Goal: Information Seeking & Learning: Understand process/instructions

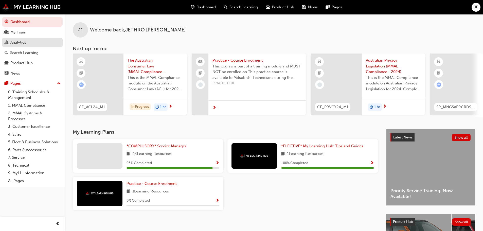
click at [19, 39] on link "Analytics" at bounding box center [32, 42] width 61 height 9
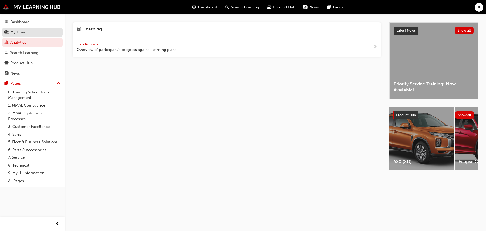
click at [17, 33] on div "My Team" at bounding box center [18, 32] width 16 height 6
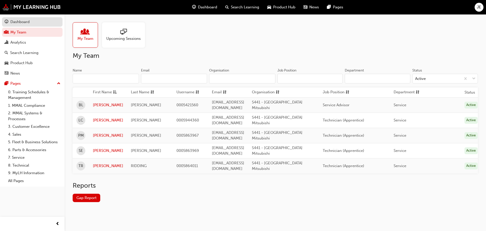
click at [26, 21] on div "Dashboard" at bounding box center [19, 22] width 19 height 6
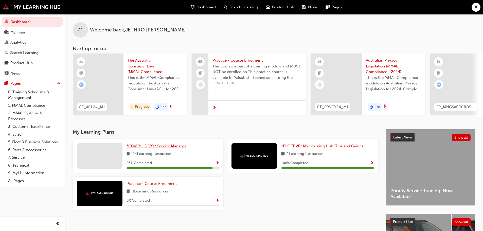
click at [149, 148] on span "*COMPULSORY* Service Manager" at bounding box center [156, 146] width 60 height 5
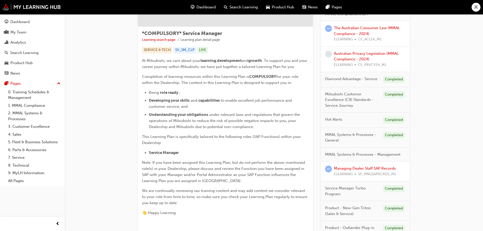
scroll to position [76, 0]
click at [361, 168] on link "Managing Dealer Staff SAP Records" at bounding box center [365, 168] width 62 height 5
